Goal: Task Accomplishment & Management: Manage account settings

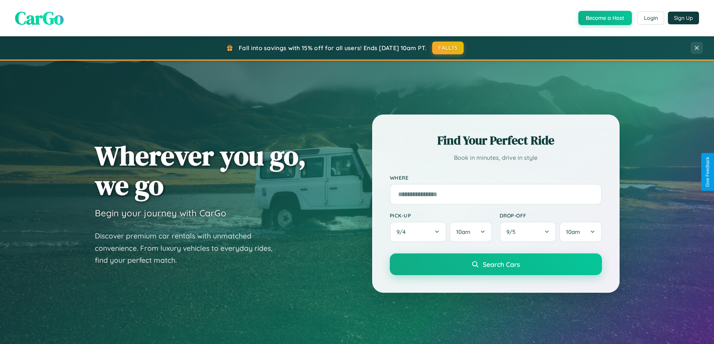
scroll to position [323, 0]
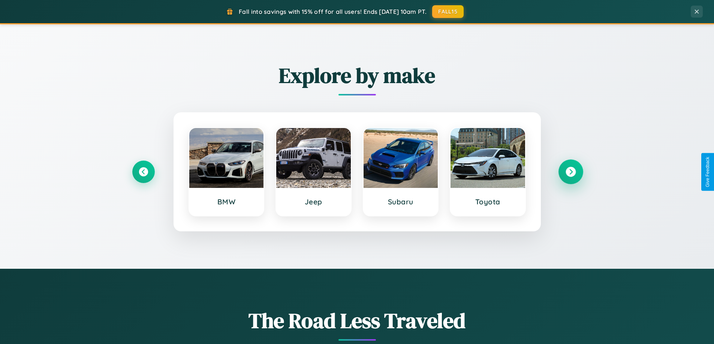
click at [570, 172] on icon at bounding box center [570, 172] width 10 height 10
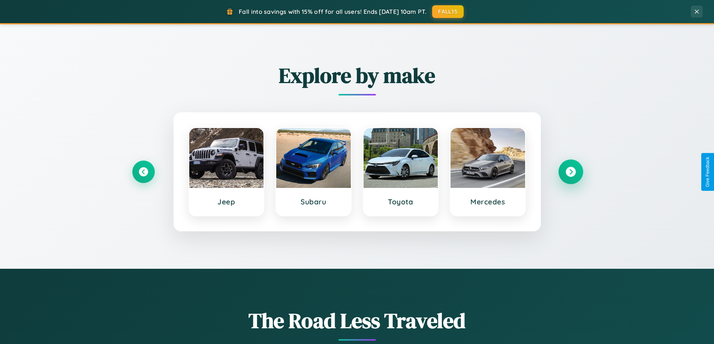
click at [570, 172] on icon at bounding box center [570, 172] width 10 height 10
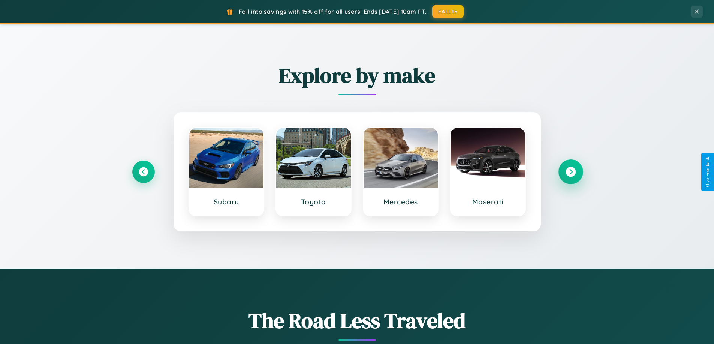
click at [570, 172] on icon at bounding box center [570, 172] width 10 height 10
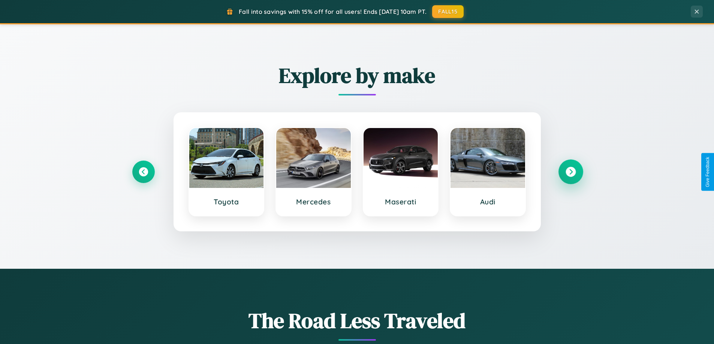
scroll to position [0, 0]
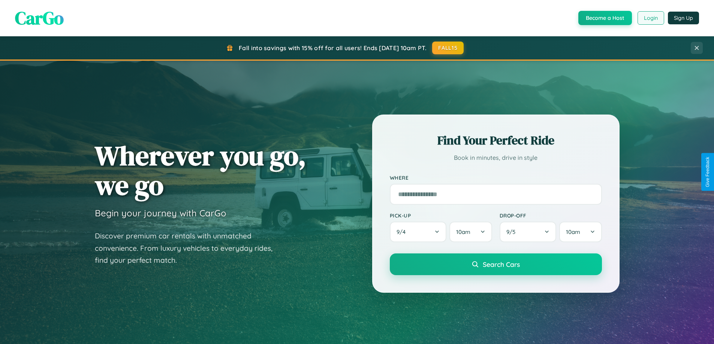
click at [650, 18] on button "Login" at bounding box center [650, 17] width 27 height 13
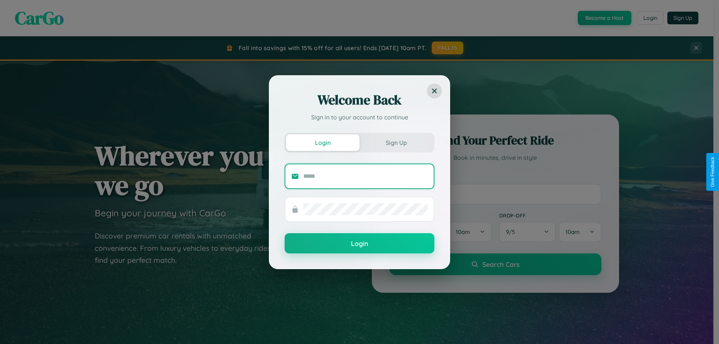
click at [366, 176] on input "text" at bounding box center [365, 176] width 124 height 12
type input "**********"
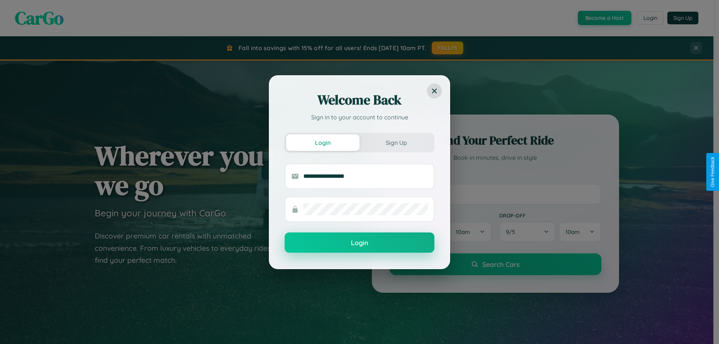
click at [360, 243] on button "Login" at bounding box center [360, 243] width 150 height 20
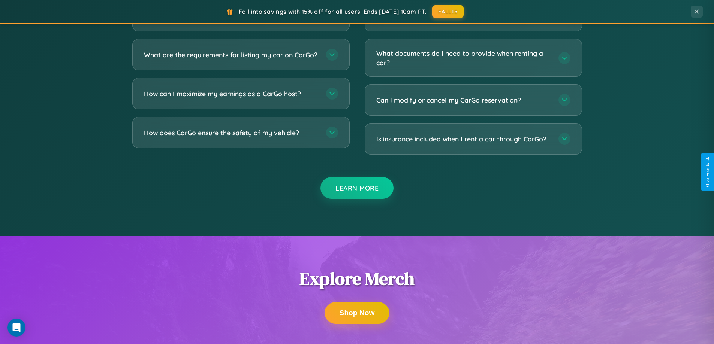
scroll to position [1204, 0]
